Goal: Task Accomplishment & Management: Use online tool/utility

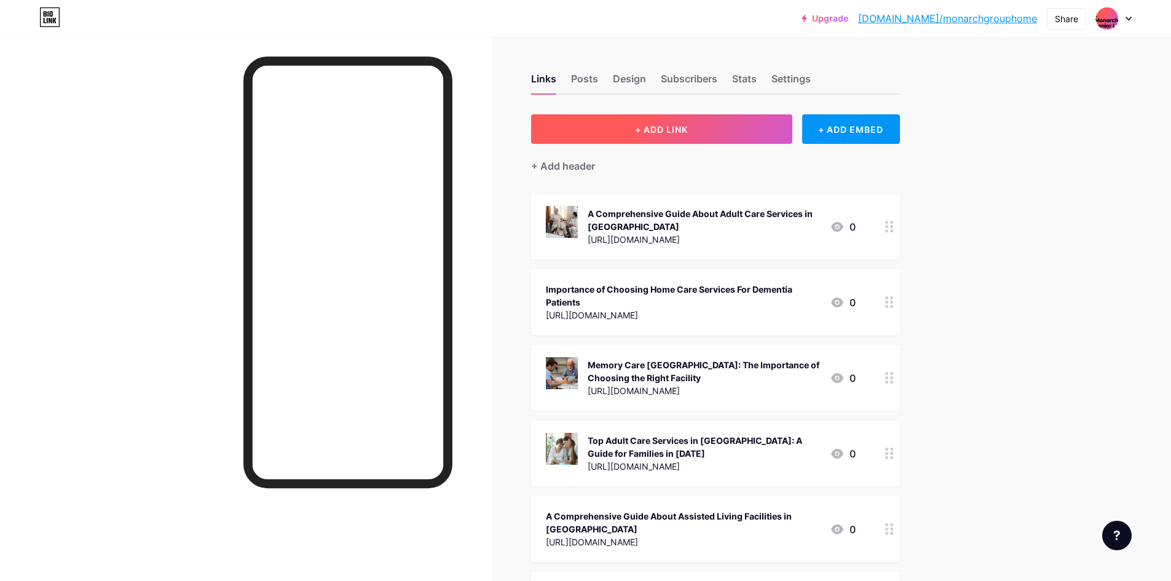
click at [652, 130] on span "+ ADD LINK" at bounding box center [661, 129] width 53 height 10
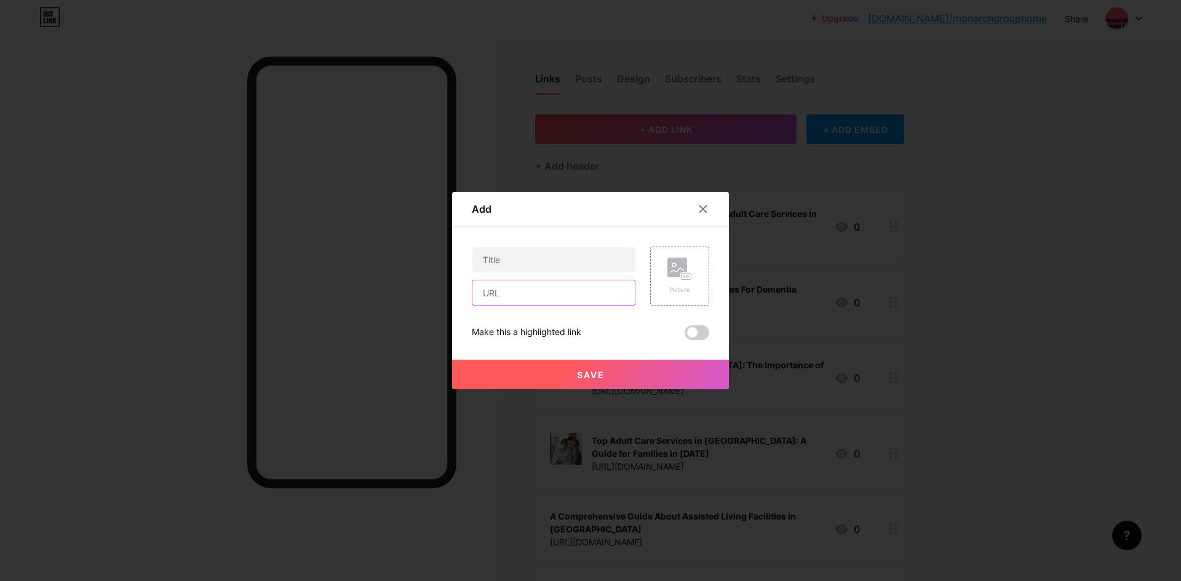
click at [591, 290] on input "text" at bounding box center [553, 292] width 162 height 25
paste input "[URL][DOMAIN_NAME]"
type input "[URL][DOMAIN_NAME]"
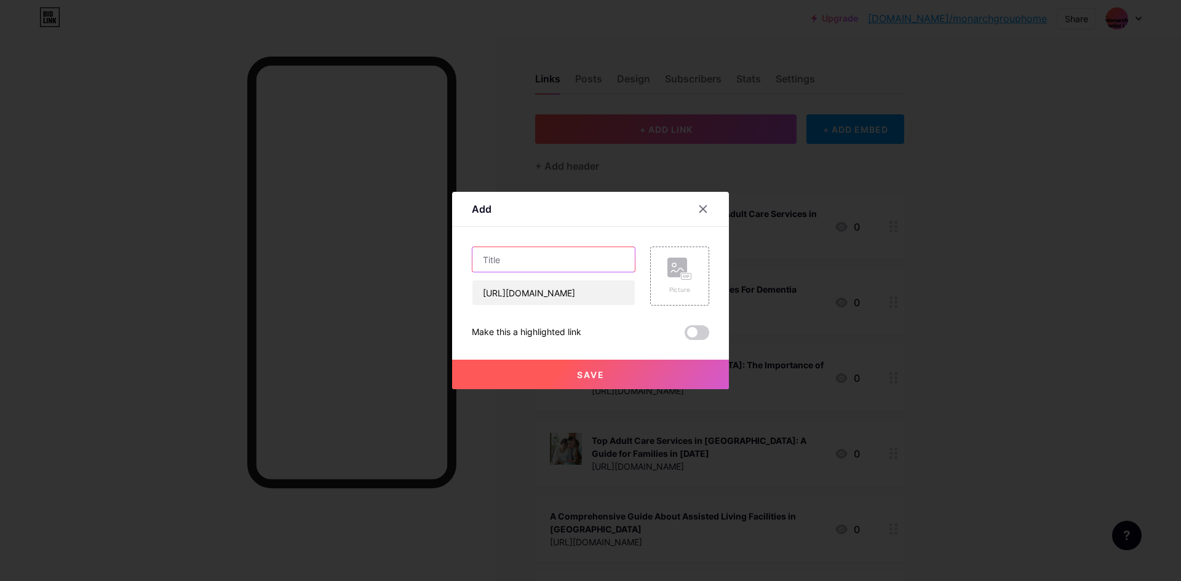
click at [581, 256] on input "text" at bounding box center [553, 259] width 162 height 25
paste input "A Comfortable and Caring Future: Assisted Living for Senior Citizens in [GEOGRA…"
type input "A Comfortable and Caring Future: Assisted Living for Senior Citizens in [GEOGRA…"
click at [694, 276] on div "Picture" at bounding box center [679, 276] width 59 height 59
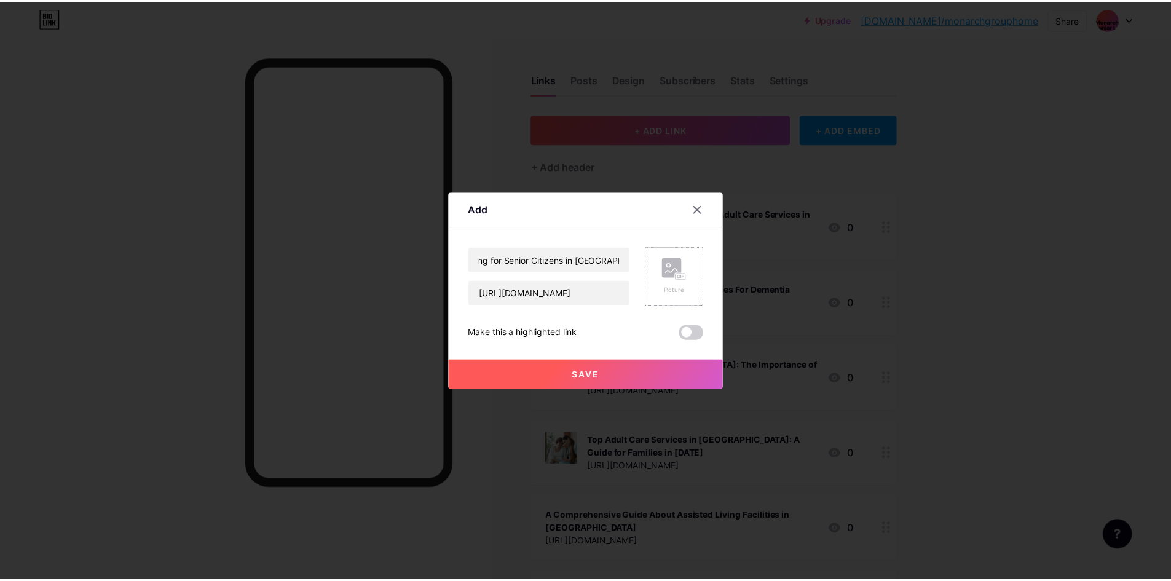
scroll to position [0, 0]
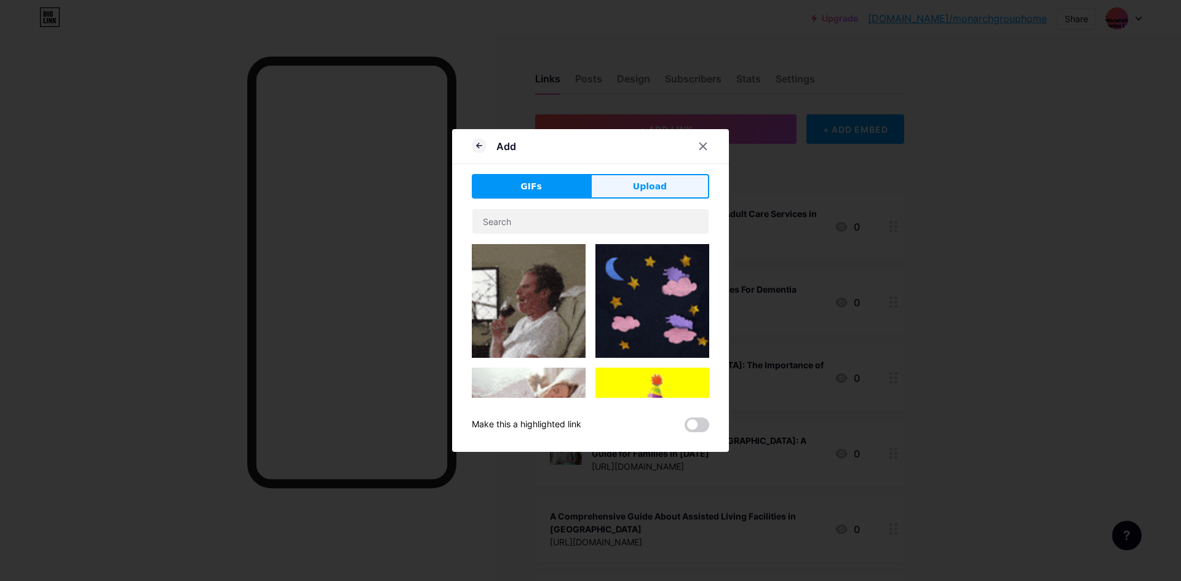
click at [605, 189] on button "Upload" at bounding box center [649, 186] width 119 height 25
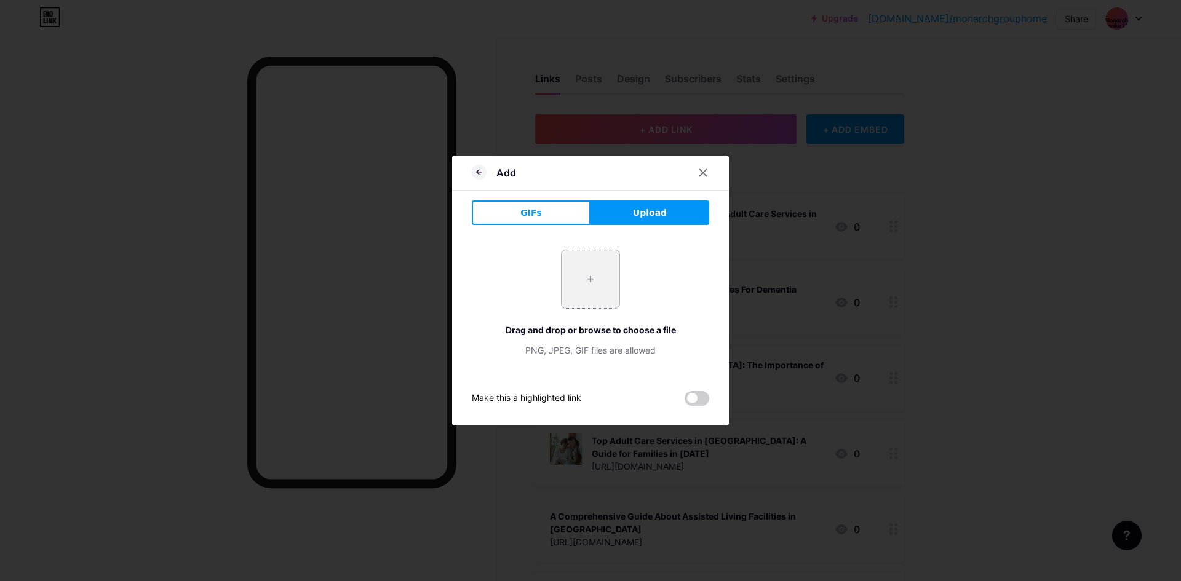
click at [589, 266] on input "file" at bounding box center [590, 279] width 58 height 58
type input "C:\fakepath\assisted living for senior citizens in [GEOGRAPHIC_DATA]jpg"
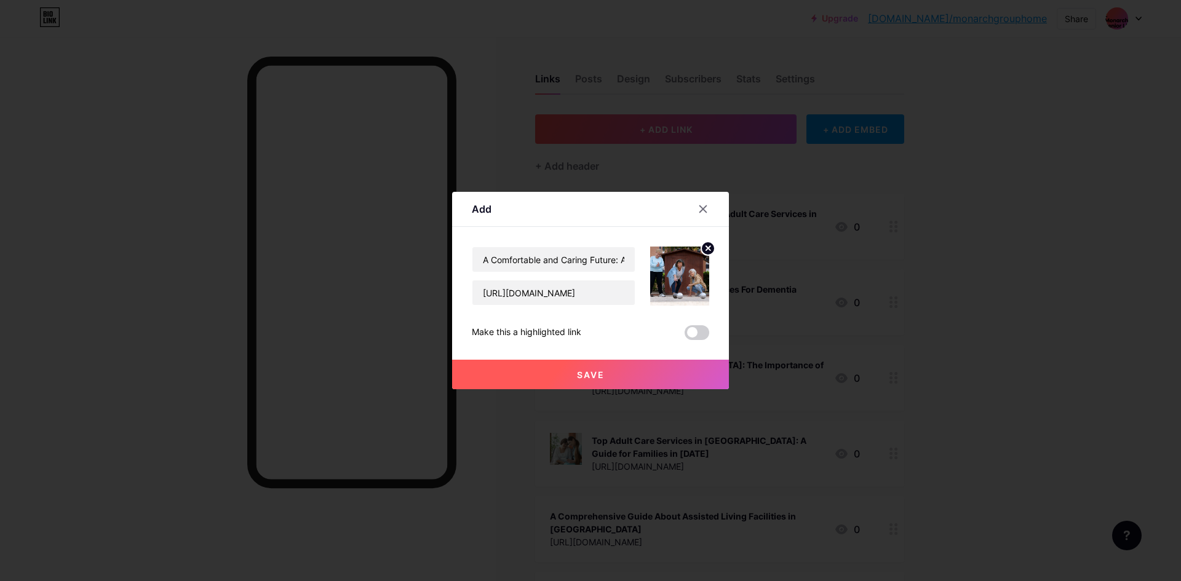
click at [558, 377] on button "Save" at bounding box center [590, 375] width 277 height 30
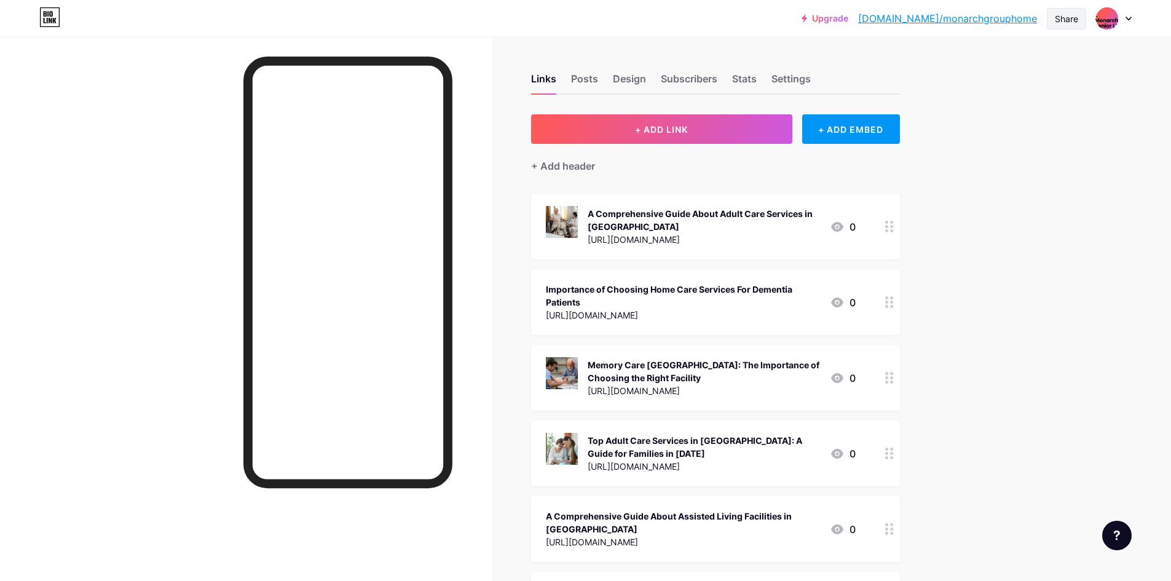
click at [1074, 22] on div "Share" at bounding box center [1066, 18] width 23 height 13
click at [951, 73] on div "Copy link" at bounding box center [994, 64] width 183 height 30
